Goal: Information Seeking & Learning: Find specific fact

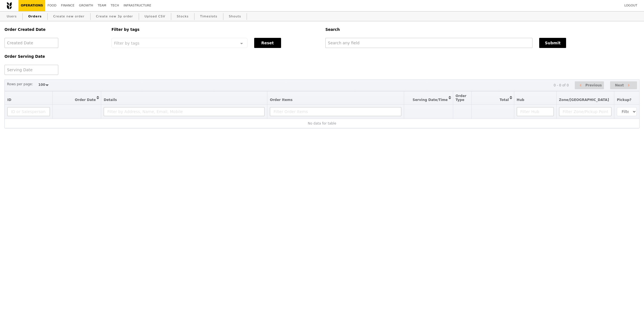
select select "100"
click at [440, 41] on input "text" at bounding box center [428, 43] width 207 height 10
paste input "regina.ee@vitapartners.com"
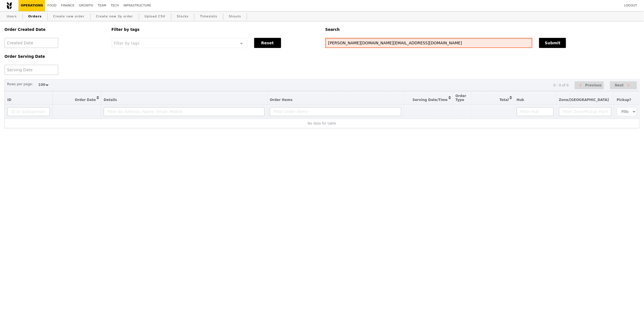
type input "regina.ee@vitapartners.com"
click at [557, 48] on div "Order Created Date Order Serving Date Filter by tags Filter by tags Meal_Plan W…" at bounding box center [322, 48] width 642 height 54
click at [559, 44] on button "Submit" at bounding box center [552, 43] width 27 height 10
click at [421, 40] on input "regina.ee@vitapartners.com" at bounding box center [428, 43] width 207 height 10
click at [419, 44] on input "regina.ee@vitapartners.com" at bounding box center [428, 43] width 207 height 10
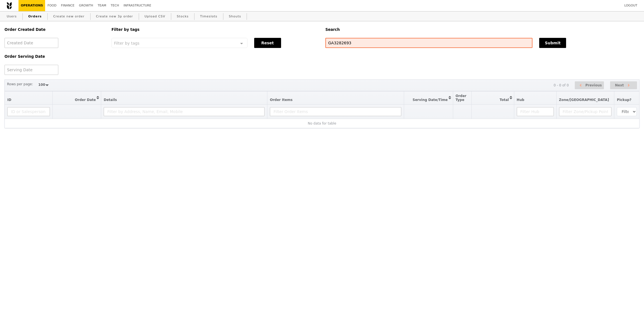
select select "100"
drag, startPoint x: 433, startPoint y: 188, endPoint x: 441, endPoint y: 129, distance: 59.5
click at [433, 187] on html "Logout Operations Food Finance Growth Team Tech Infrastructure Users Orders Cre…" at bounding box center [322, 95] width 644 height 190
click at [387, 37] on div "Search" at bounding box center [482, 29] width 321 height 17
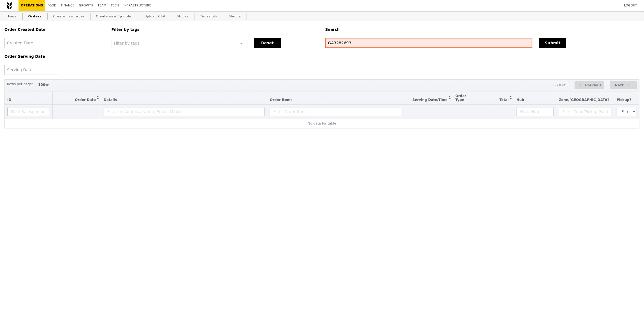
click at [385, 42] on input "GA3282693" at bounding box center [428, 43] width 207 height 10
type input "GA3282693"
click at [366, 190] on html "Logout Operations Food Finance Growth Team Tech Infrastructure Users Orders Cre…" at bounding box center [322, 95] width 644 height 190
select select "100"
click at [348, 144] on div "Order Created Date Order Serving Date Filter by tags Filter by tags Meal_Plan W…" at bounding box center [322, 94] width 644 height 146
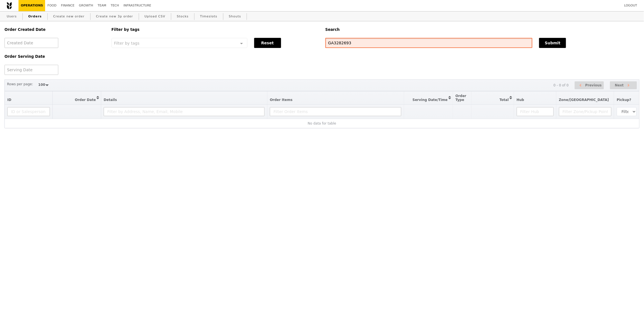
click at [356, 43] on input "GA3282693" at bounding box center [428, 43] width 207 height 10
paste input "\"
type input "GA3282693"
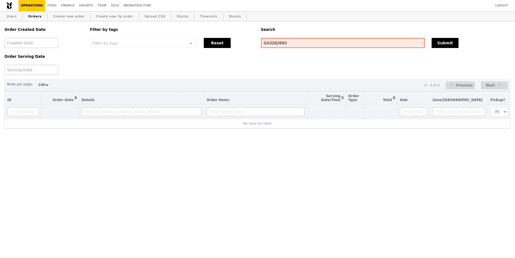
click at [303, 44] on input "GA3282693" at bounding box center [343, 43] width 164 height 10
select select "100"
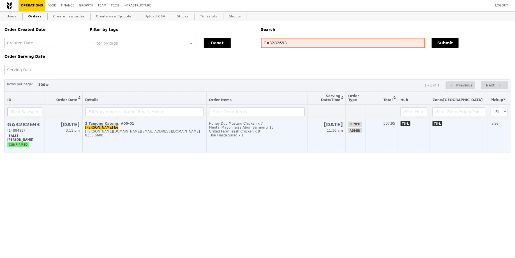
click at [256, 138] on td "Honey Duo Mustard Chicken x 7 Mentai Mayonnaise Aburi Salmon x 13 Grilled Farm …" at bounding box center [256, 135] width 101 height 33
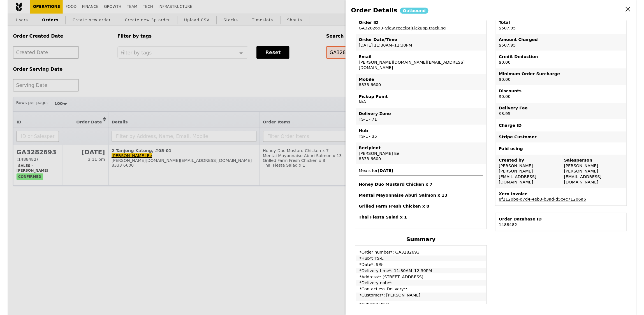
scroll to position [28, 0]
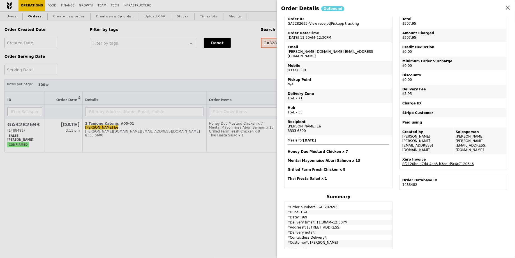
drag, startPoint x: 307, startPoint y: 221, endPoint x: 347, endPoint y: 220, distance: 40.7
click at [347, 225] on td "*Address*: 2 Tanjong Katong, #05-01" at bounding box center [338, 227] width 106 height 4
copy td "2 Tanjong Katong, #05-01"
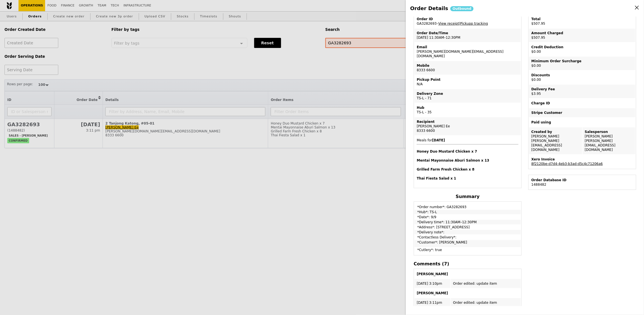
scroll to position [0, 0]
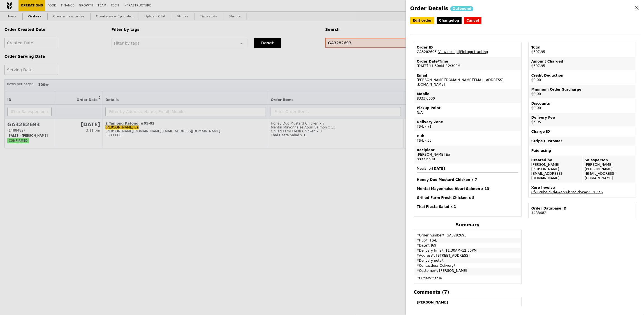
click at [486, 257] on td "*Contactless Delivery*:" at bounding box center [468, 265] width 106 height 4
